Goal: Find specific page/section: Locate a particular part of the current website

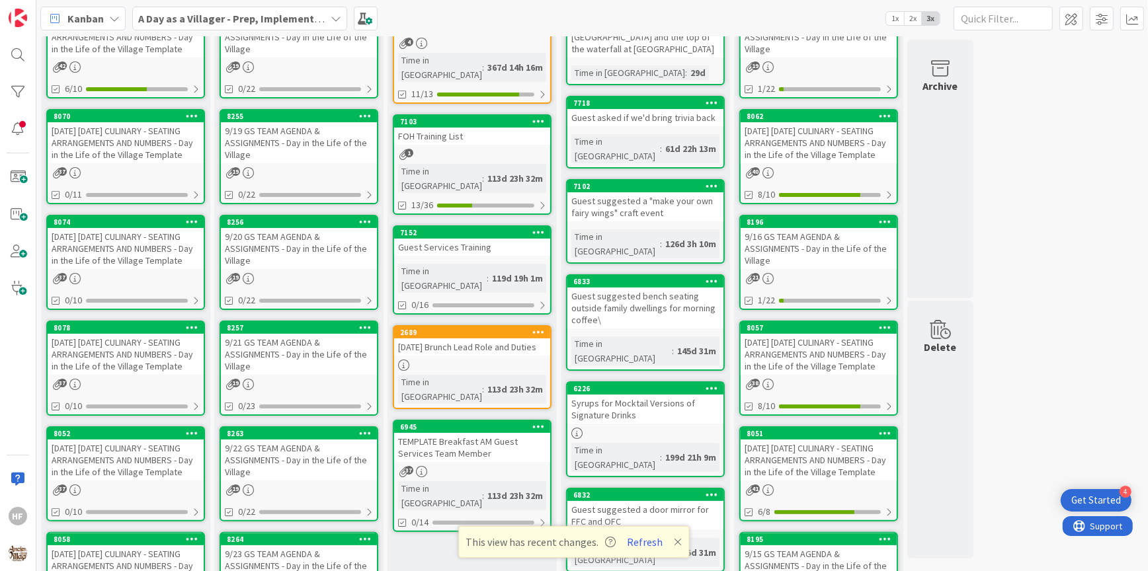
click at [135, 372] on div "[DATE] [DATE] CULINARY - SEATING ARRANGEMENTS AND NUMBERS - Day in the Life of …" at bounding box center [126, 354] width 156 height 41
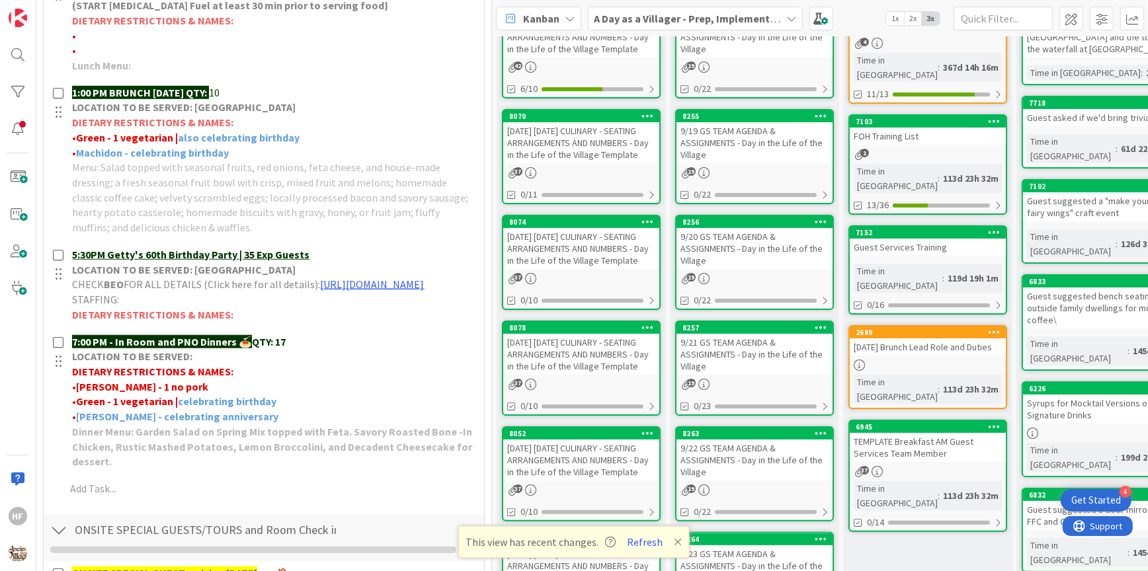
scroll to position [990, 0]
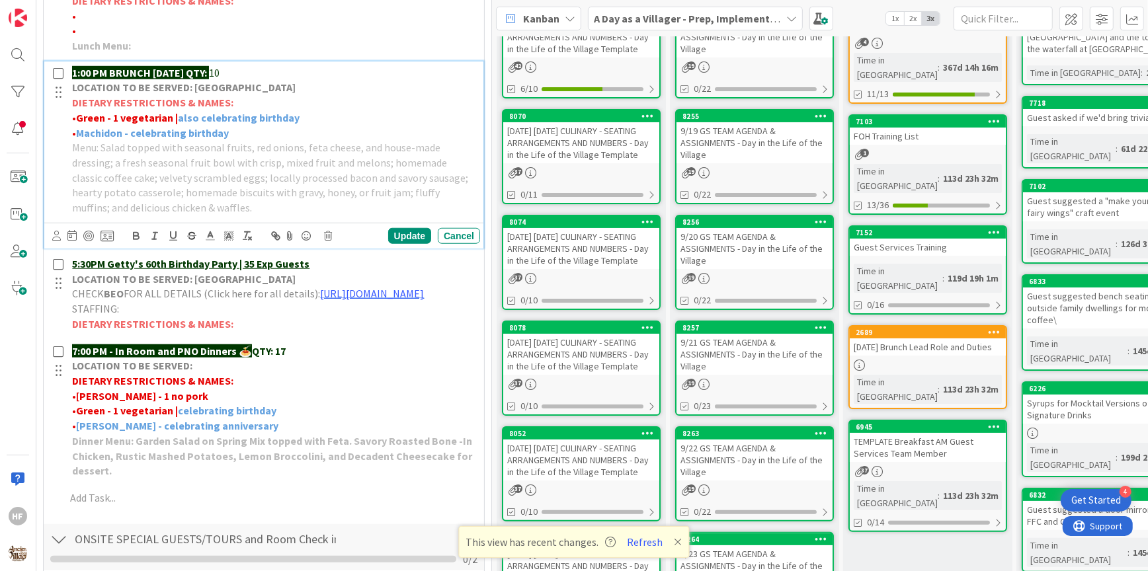
click at [220, 116] on strong "also celebrating birthday" at bounding box center [239, 117] width 122 height 13
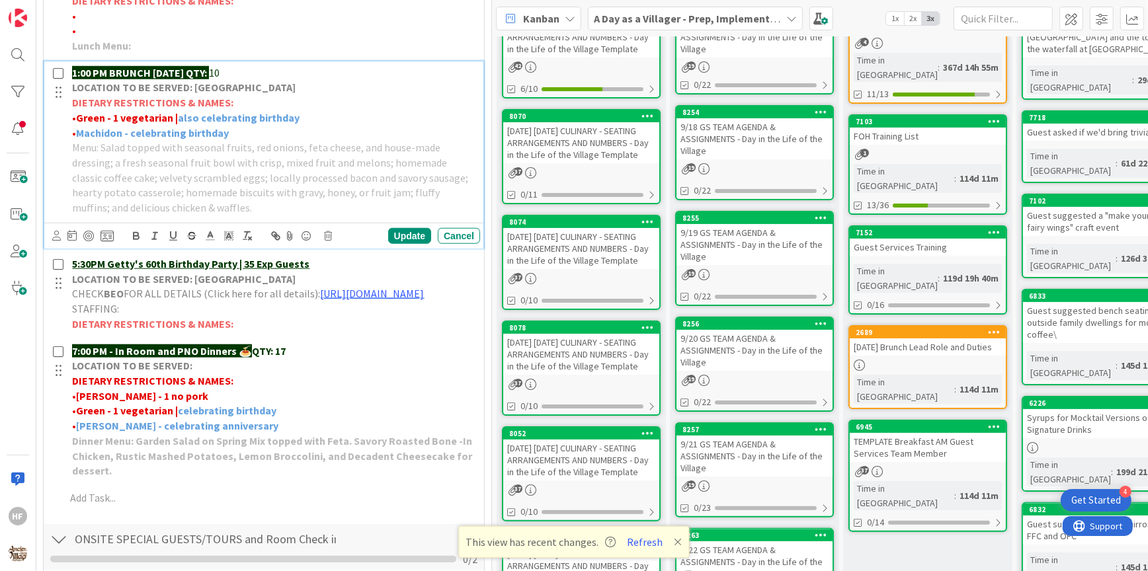
click at [281, 112] on strong "also celebrating birthday" at bounding box center [239, 117] width 122 height 13
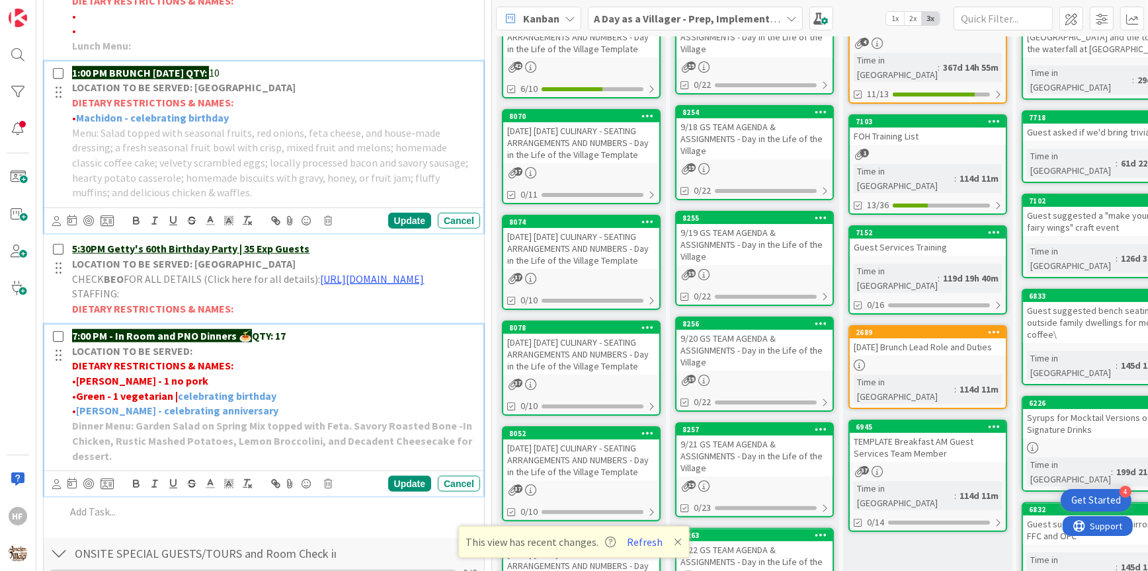
click at [177, 403] on strong "Green - 1 vegetarian |" at bounding box center [127, 395] width 102 height 13
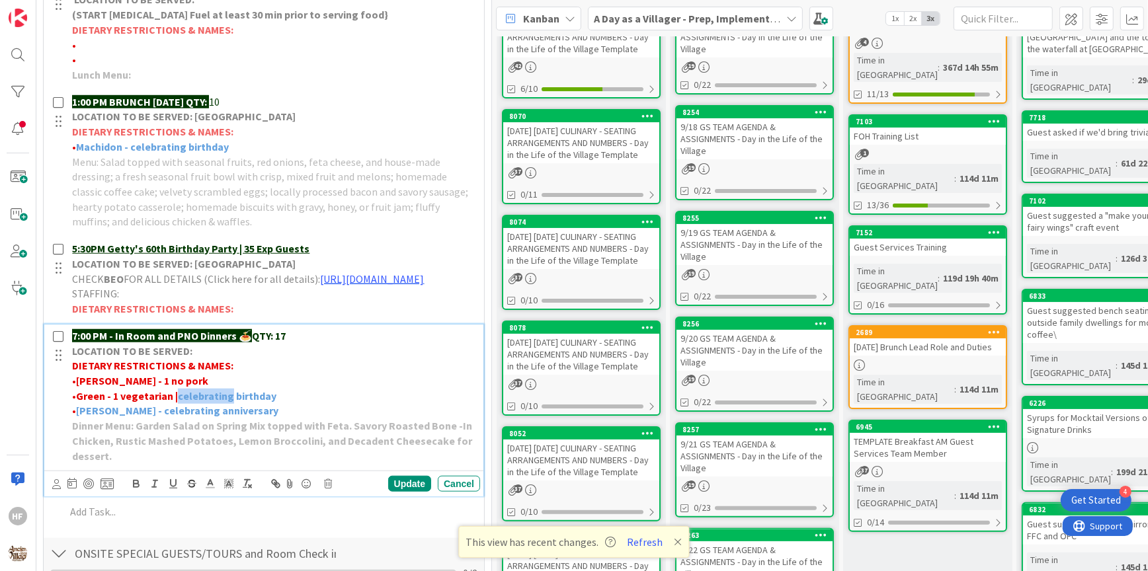
click at [177, 403] on strong "Green - 1 vegetarian |" at bounding box center [127, 395] width 102 height 13
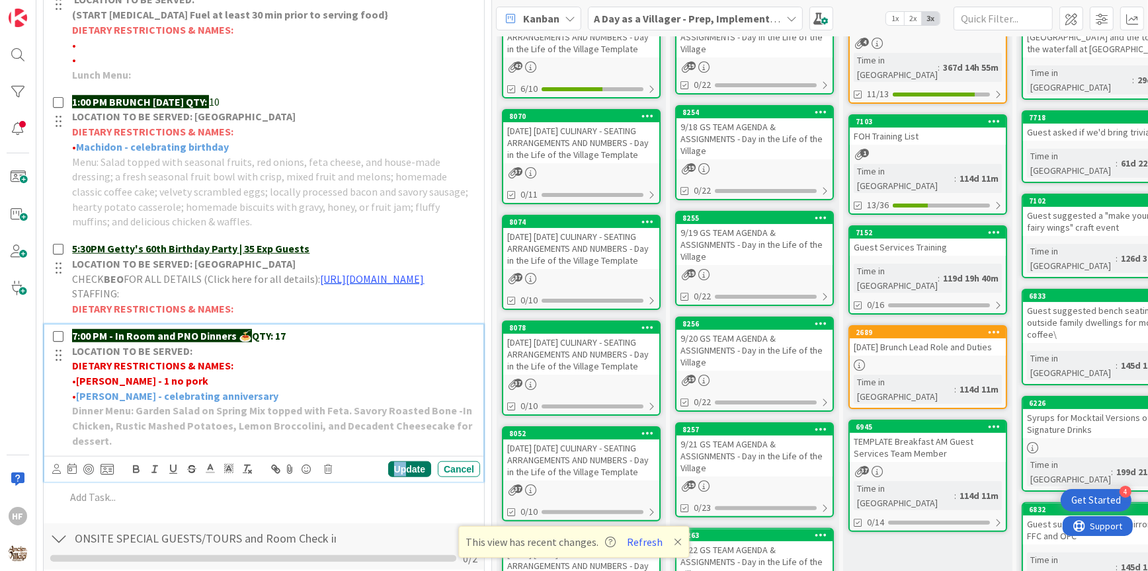
click at [404, 477] on div "Update" at bounding box center [409, 469] width 43 height 16
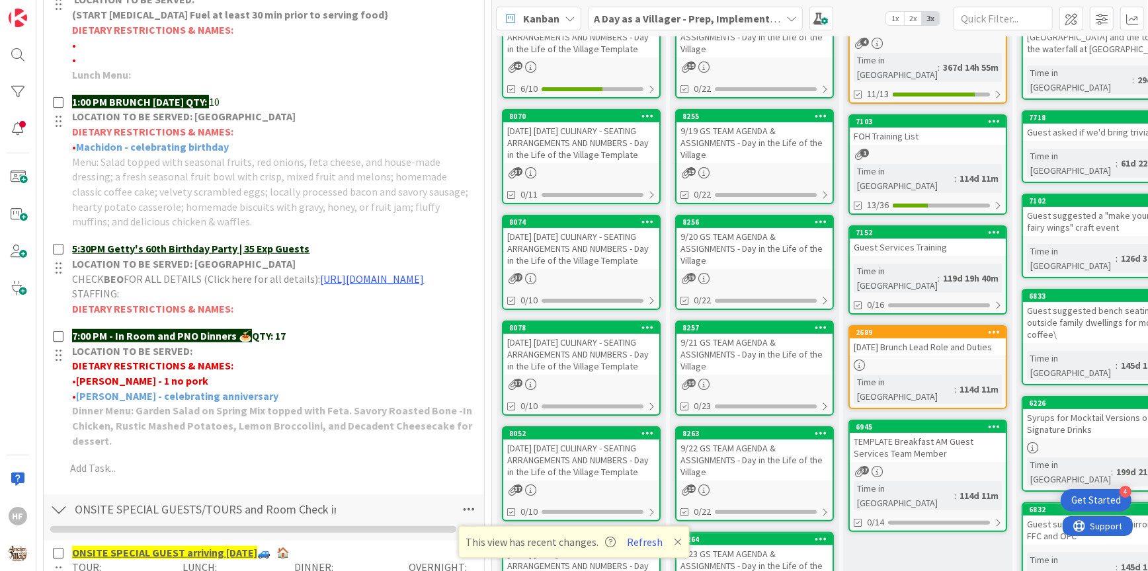
scroll to position [0, 0]
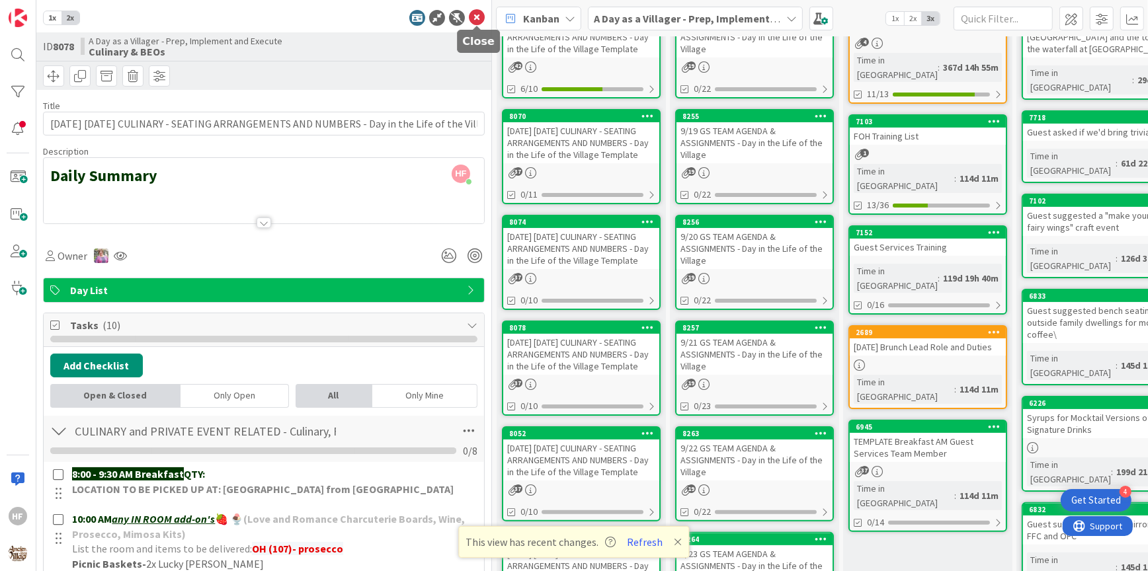
click at [480, 15] on icon at bounding box center [477, 18] width 16 height 16
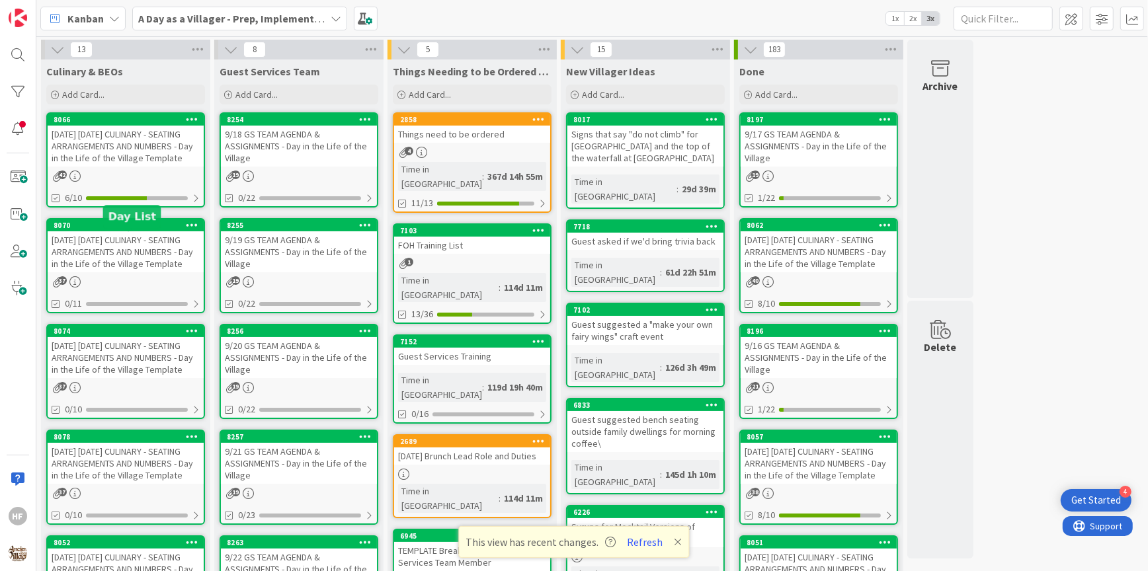
click at [138, 256] on div "[DATE] [DATE] CULINARY - SEATING ARRANGEMENTS AND NUMBERS - Day in the Life of …" at bounding box center [126, 251] width 156 height 41
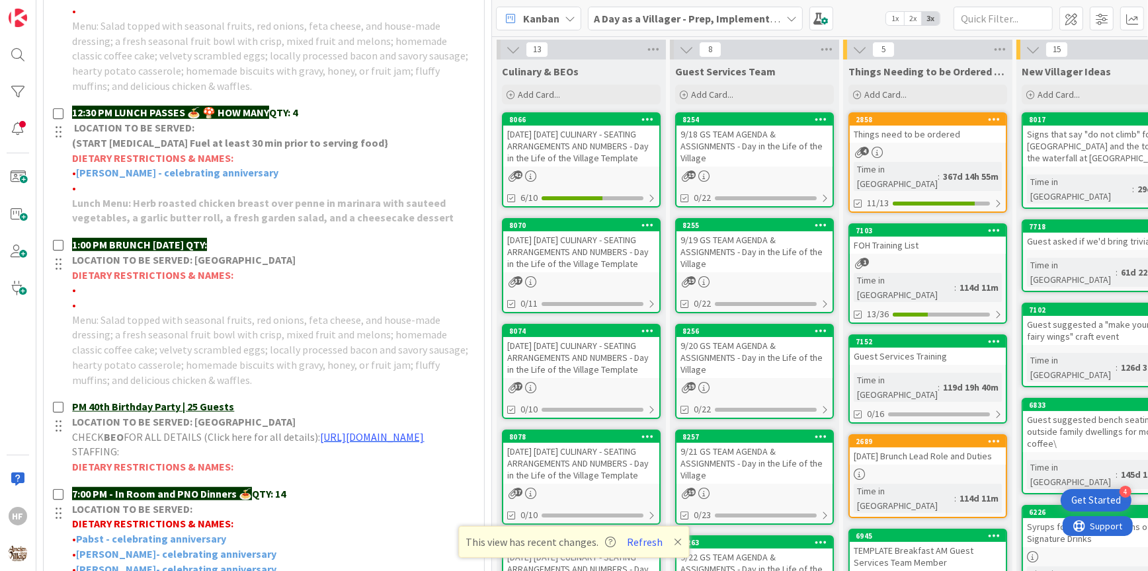
scroll to position [777, 0]
